Goal: Navigation & Orientation: Find specific page/section

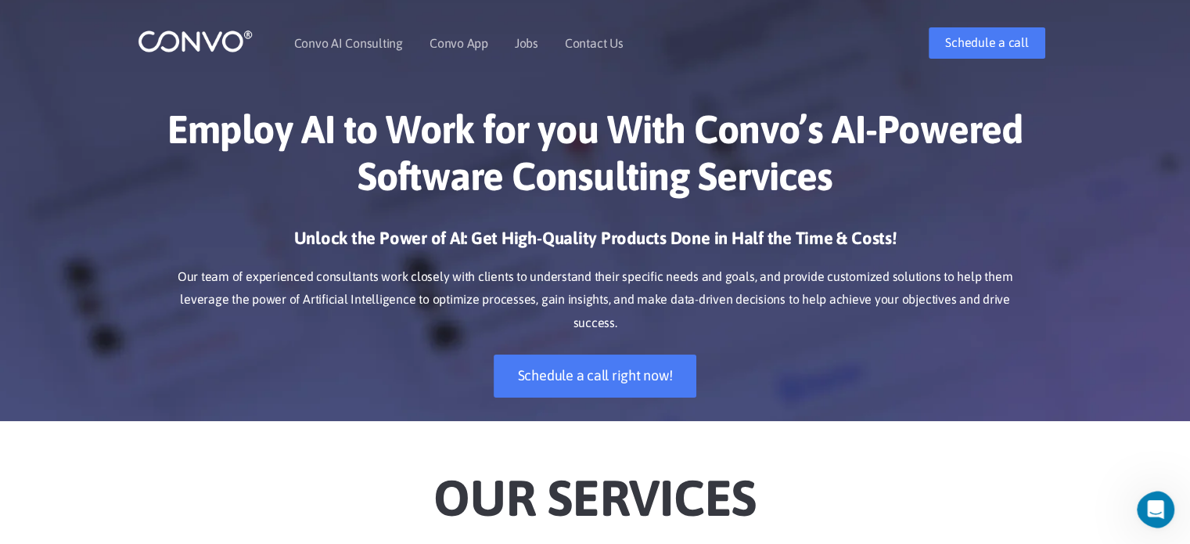
click at [656, 187] on h1 "Employ AI to Work for you With Convo’s AI-Powered Software Consulting Services" at bounding box center [595, 159] width 869 height 106
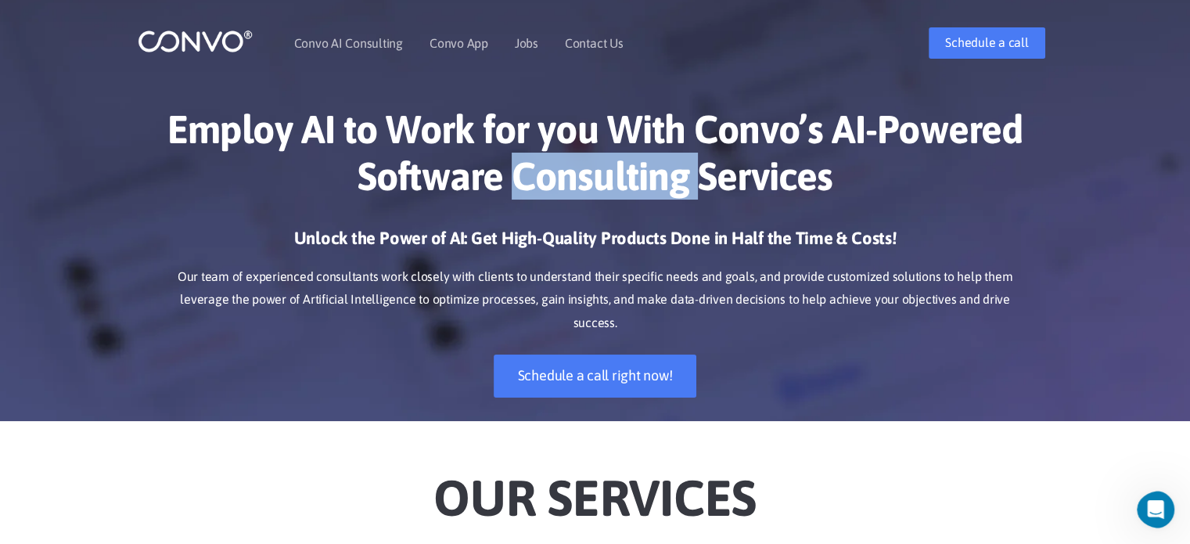
click at [656, 187] on h1 "Employ AI to Work for you With Convo’s AI-Powered Software Consulting Services" at bounding box center [595, 159] width 869 height 106
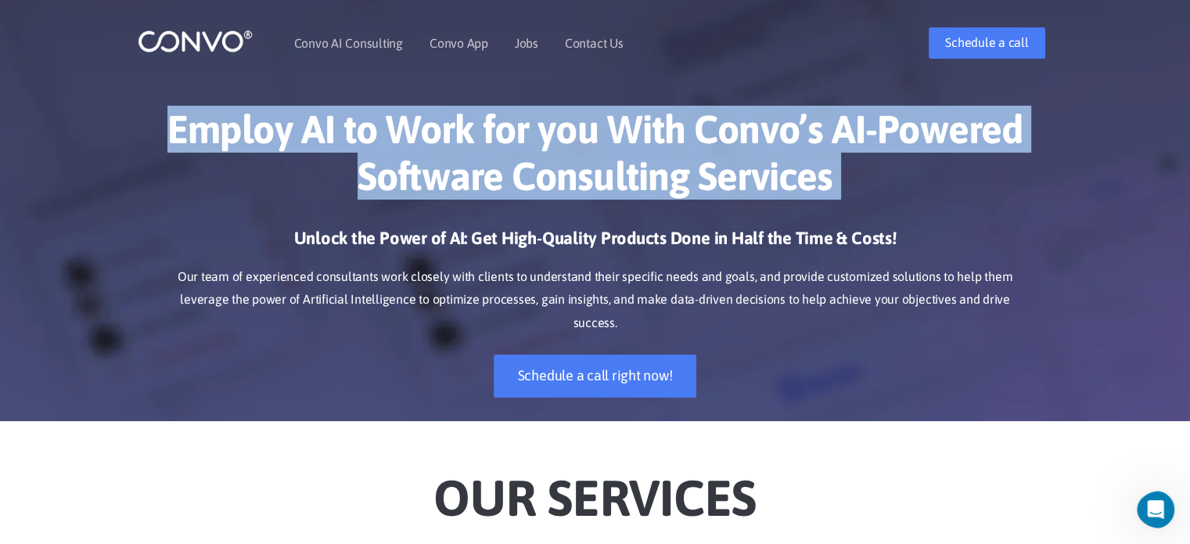
click at [656, 187] on h1 "Employ AI to Work for you With Convo’s AI-Powered Software Consulting Services" at bounding box center [595, 159] width 869 height 106
click at [716, 203] on h1 "Employ AI to Work for you With Convo’s AI-Powered Software Consulting Services" at bounding box center [595, 159] width 869 height 106
click at [715, 203] on h1 "Employ AI to Work for you With Convo’s AI-Powered Software Consulting Services" at bounding box center [595, 159] width 869 height 106
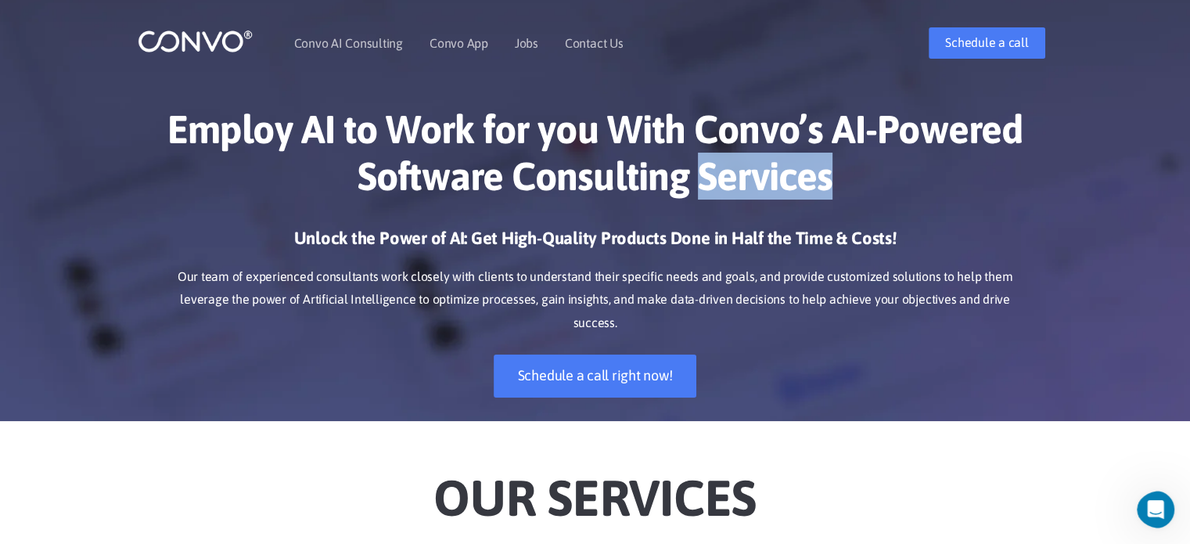
click at [714, 203] on h1 "Employ AI to Work for you With Convo’s AI-Powered Software Consulting Services" at bounding box center [595, 159] width 869 height 106
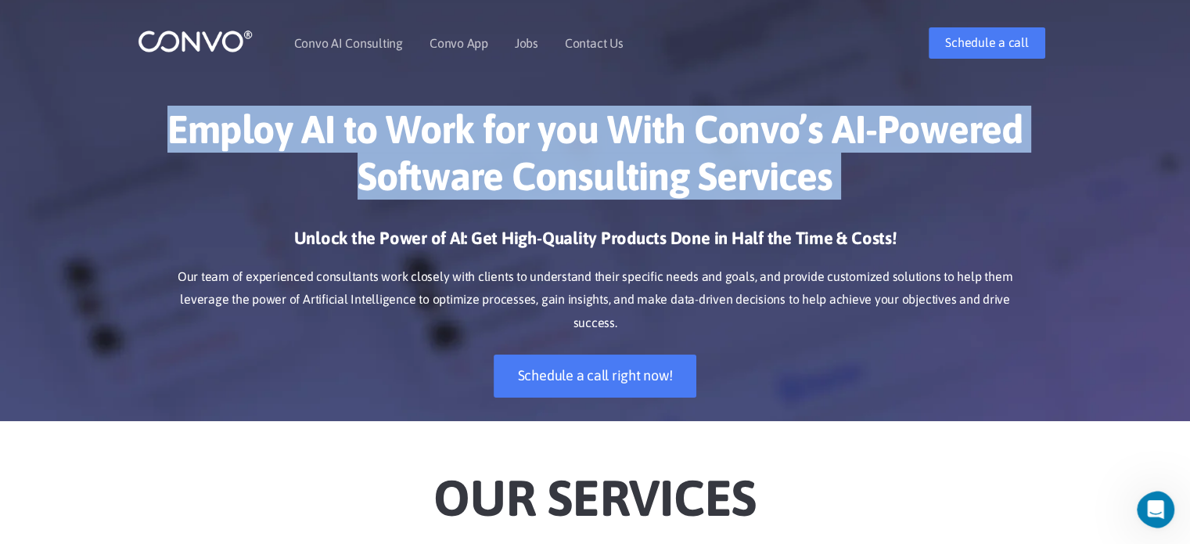
click at [714, 203] on h1 "Employ AI to Work for you With Convo’s AI-Powered Software Consulting Services" at bounding box center [595, 159] width 869 height 106
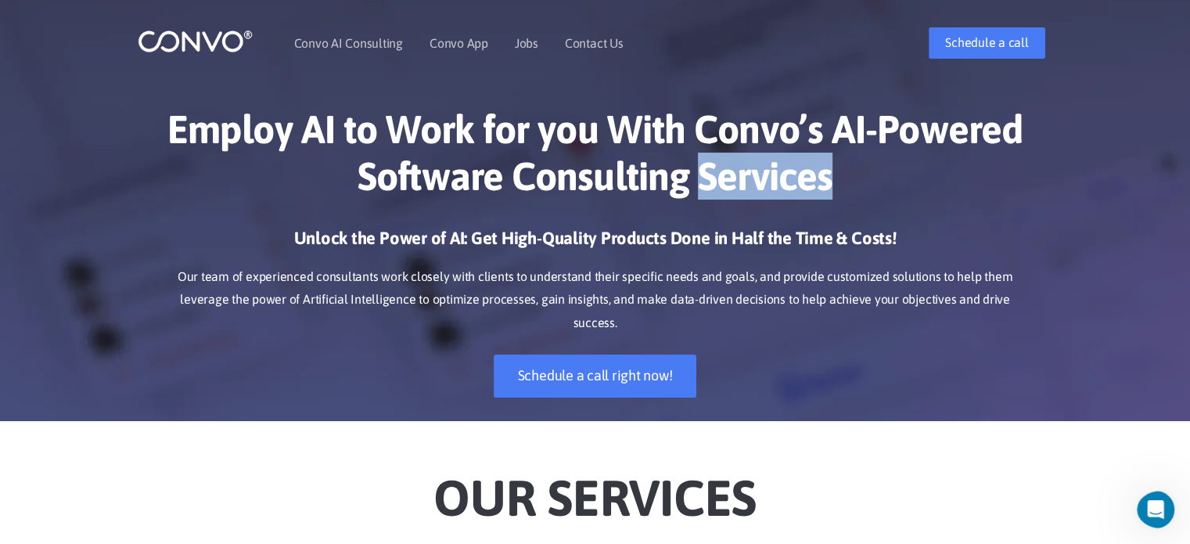
click at [714, 203] on h1 "Employ AI to Work for you With Convo’s AI-Powered Software Consulting Services" at bounding box center [595, 159] width 869 height 106
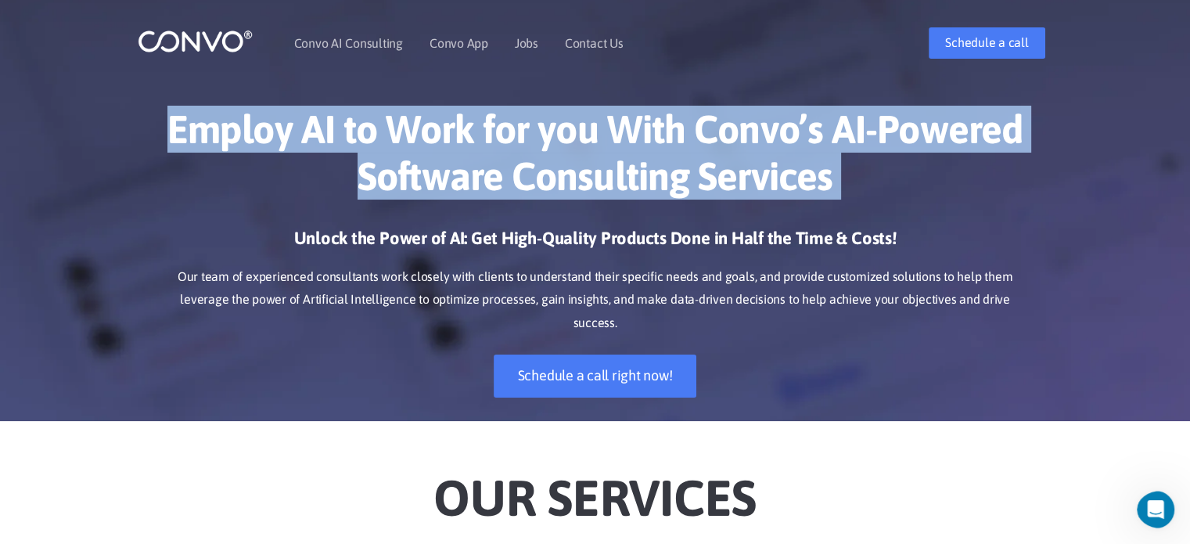
click at [713, 204] on h1 "Employ AI to Work for you With Convo’s AI-Powered Software Consulting Services" at bounding box center [595, 159] width 869 height 106
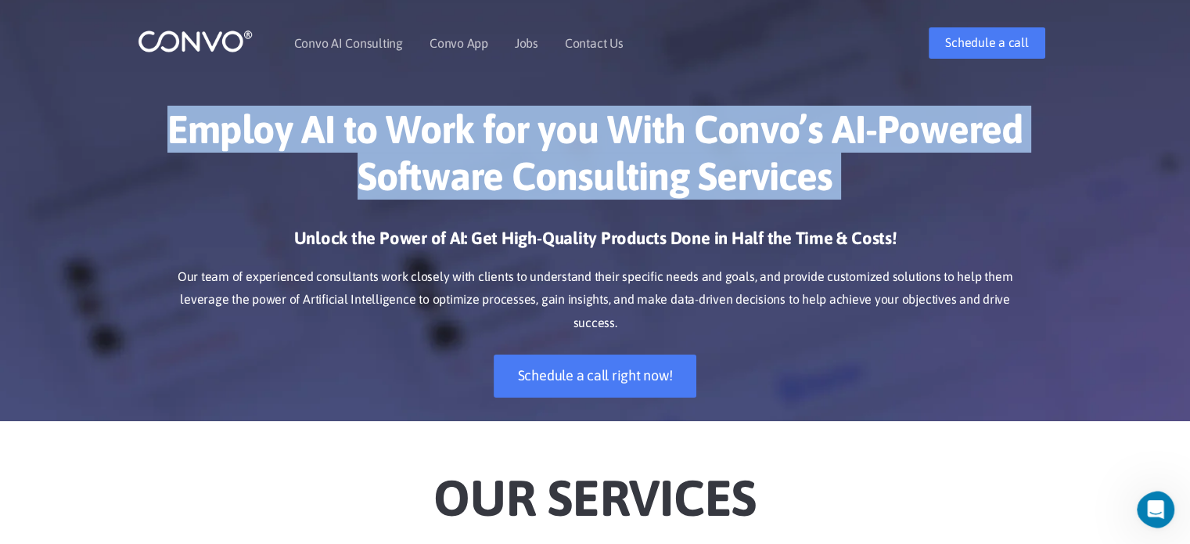
click at [712, 205] on h1 "Employ AI to Work for you With Convo’s AI-Powered Software Consulting Services" at bounding box center [595, 159] width 869 height 106
click at [712, 206] on h1 "Employ AI to Work for you With Convo’s AI-Powered Software Consulting Services" at bounding box center [595, 159] width 869 height 106
click at [711, 207] on h1 "Employ AI to Work for you With Convo’s AI-Powered Software Consulting Services" at bounding box center [595, 159] width 869 height 106
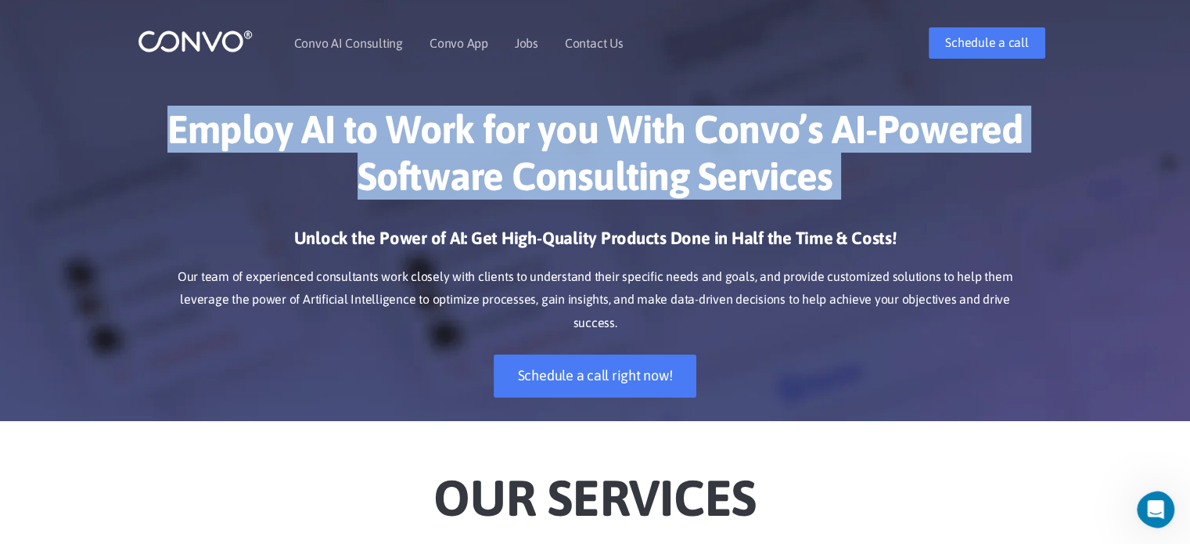
click at [711, 207] on h1 "Employ AI to Work for you With Convo’s AI-Powered Software Consulting Services" at bounding box center [595, 159] width 869 height 106
click at [711, 208] on h1 "Employ AI to Work for you With Convo’s AI-Powered Software Consulting Services" at bounding box center [595, 159] width 869 height 106
click at [711, 209] on h1 "Employ AI to Work for you With Convo’s AI-Powered Software Consulting Services" at bounding box center [595, 159] width 869 height 106
click at [711, 210] on h1 "Employ AI to Work for you With Convo’s AI-Powered Software Consulting Services" at bounding box center [595, 159] width 869 height 106
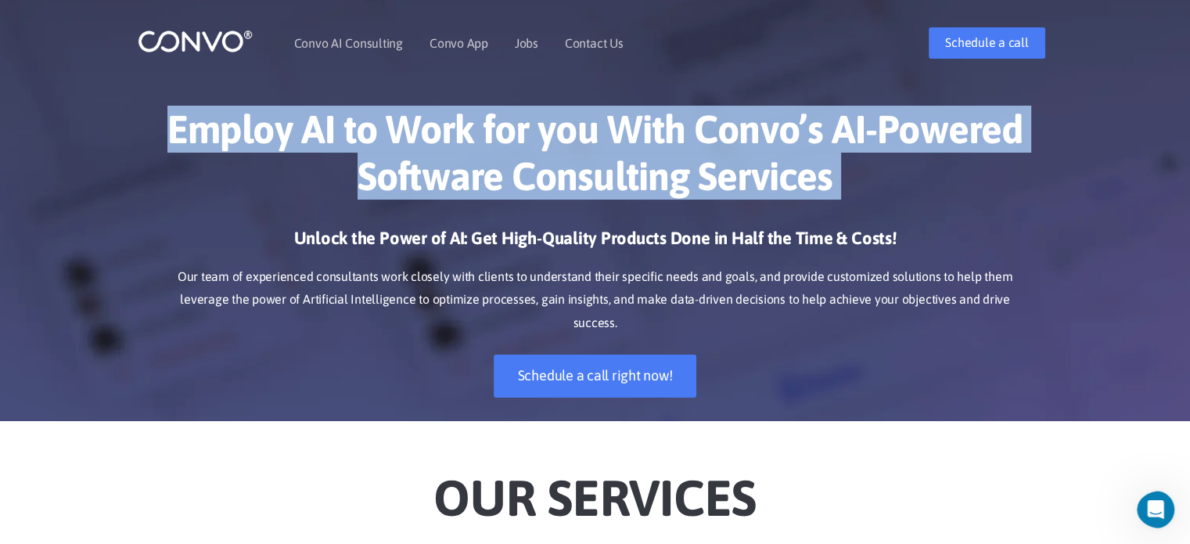
click at [710, 211] on h1 "Employ AI to Work for you With Convo’s AI-Powered Software Consulting Services" at bounding box center [595, 159] width 869 height 106
click at [710, 211] on div "Employ AI to Work for you With Convo’s AI-Powered Software Consulting Services …" at bounding box center [595, 251] width 892 height 339
click at [710, 212] on div "Employ AI to Work for you With Convo’s AI-Powered Software Consulting Services …" at bounding box center [595, 251] width 892 height 339
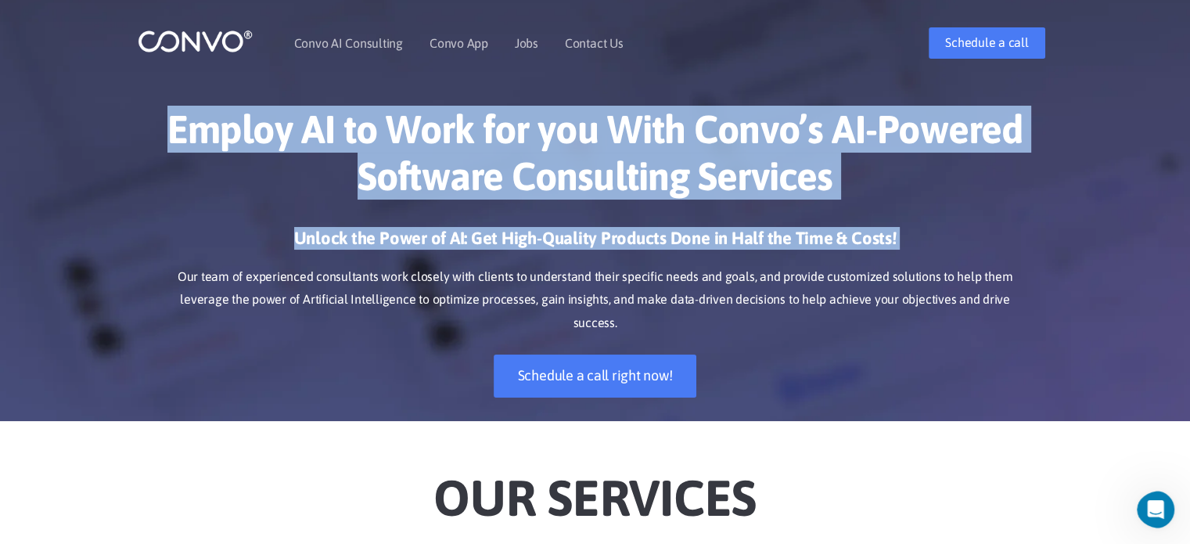
click at [873, 198] on h1 "Employ AI to Work for you With Convo’s AI-Powered Software Consulting Services" at bounding box center [595, 159] width 869 height 106
click at [873, 187] on h1 "Employ AI to Work for you With Convo’s AI-Powered Software Consulting Services" at bounding box center [595, 159] width 869 height 106
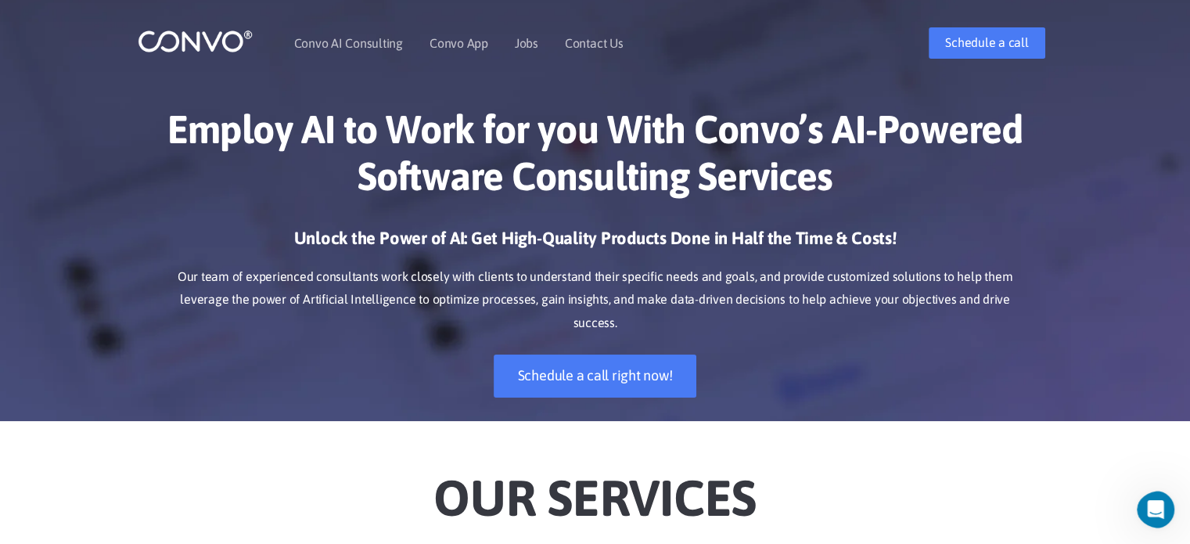
drag, startPoint x: 870, startPoint y: 175, endPoint x: 884, endPoint y: 175, distance: 13.3
click at [883, 179] on h1 "Employ AI to Work for you With Convo’s AI-Powered Software Consulting Services" at bounding box center [595, 159] width 869 height 106
click at [883, 173] on h1 "Employ AI to Work for you With Convo’s AI-Powered Software Consulting Services" at bounding box center [595, 159] width 869 height 106
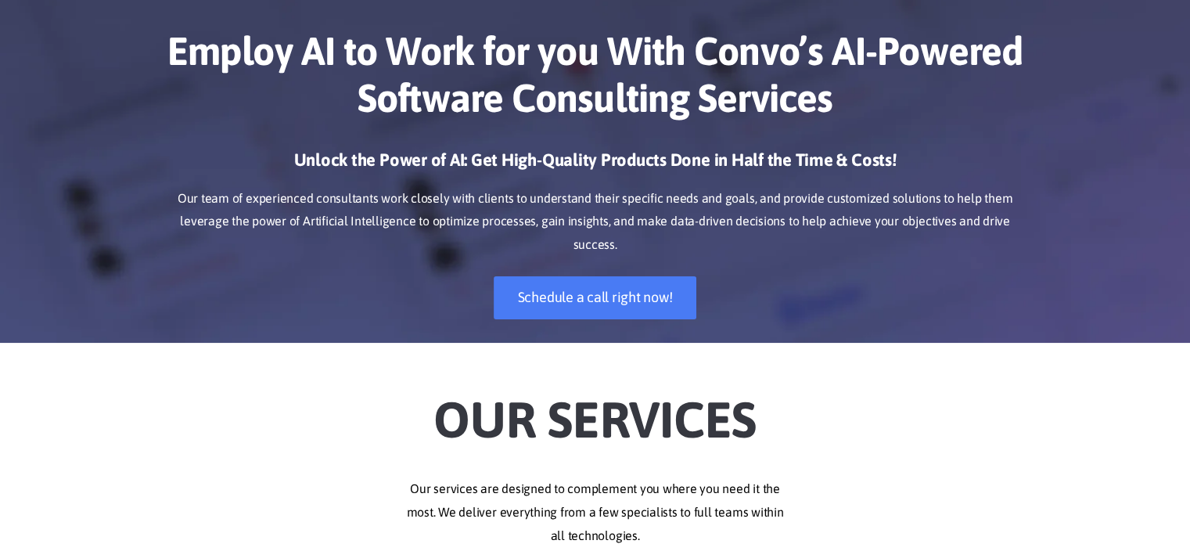
click at [753, 156] on div "Employ AI to Work for you With Convo’s AI-Powered Software Consulting Services …" at bounding box center [595, 173] width 892 height 339
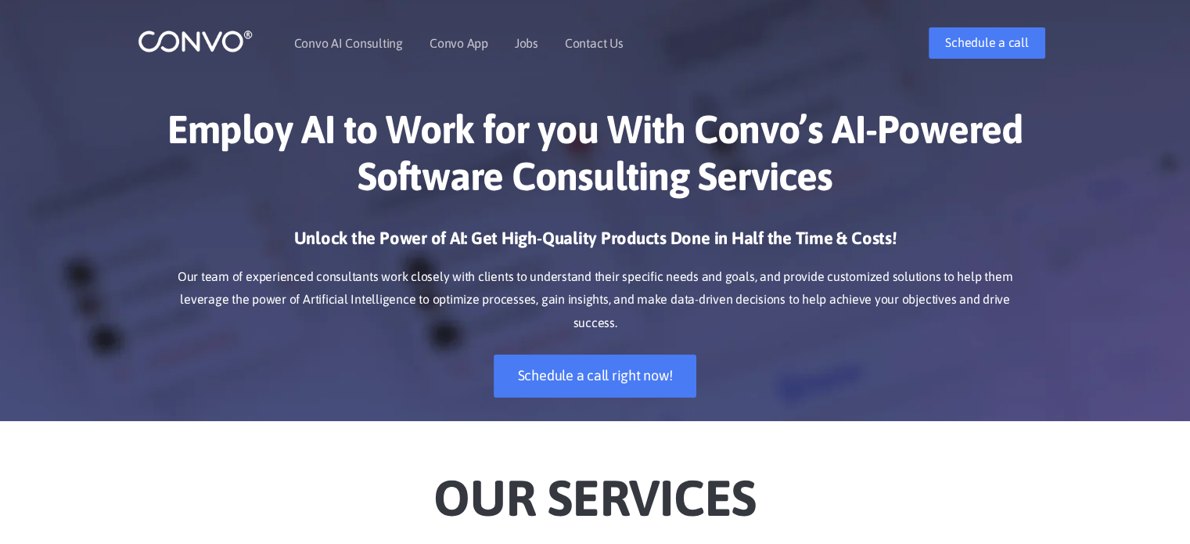
drag, startPoint x: 823, startPoint y: 163, endPoint x: 834, endPoint y: 171, distance: 13.5
click at [822, 167] on h1 "Employ AI to Work for you With Convo’s AI-Powered Software Consulting Services" at bounding box center [595, 159] width 869 height 106
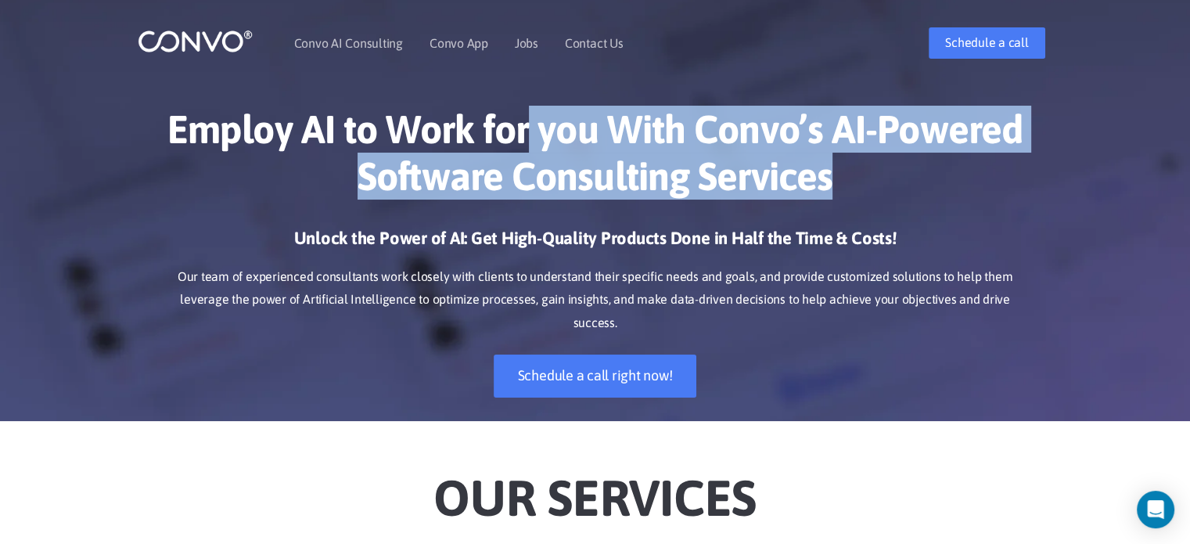
drag, startPoint x: 839, startPoint y: 171, endPoint x: 525, endPoint y: 110, distance: 319.5
click at [525, 110] on h1 "Employ AI to Work for you With Convo’s AI-Powered Software Consulting Services" at bounding box center [595, 159] width 869 height 106
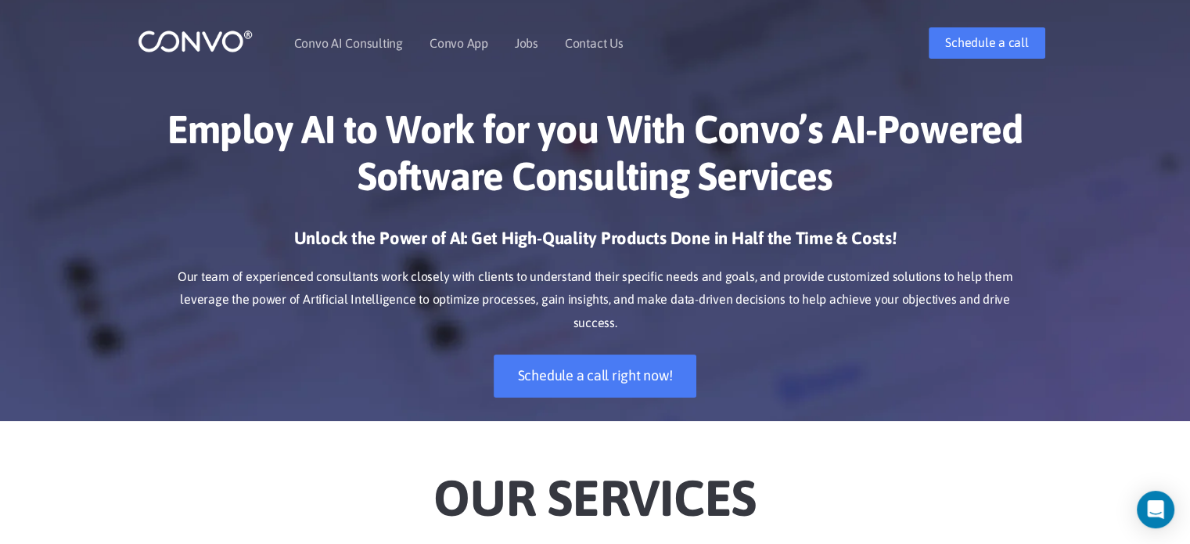
click at [525, 110] on h1 "Employ AI to Work for you With Convo’s AI-Powered Software Consulting Services" at bounding box center [595, 159] width 869 height 106
